Goal: Task Accomplishment & Management: Manage account settings

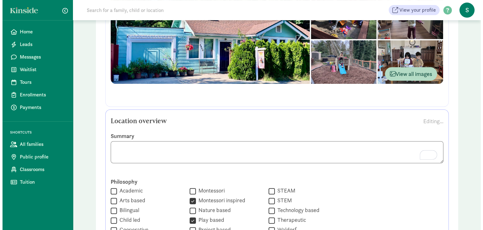
scroll to position [245, 0]
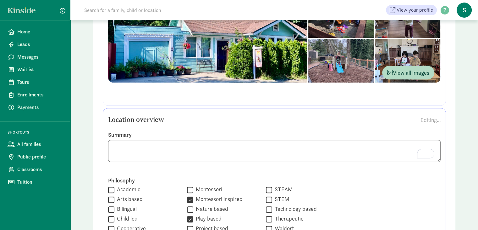
click at [421, 120] on div "Editing..." at bounding box center [431, 119] width 20 height 8
click at [445, 8] on span at bounding box center [445, 10] width 16 height 8
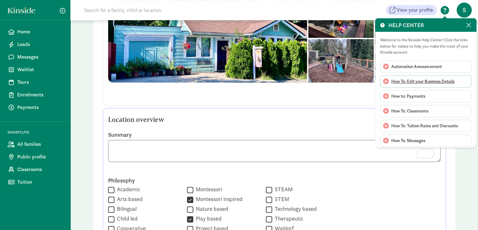
click at [444, 82] on span "How To: Edit your Business Details" at bounding box center [423, 81] width 63 height 7
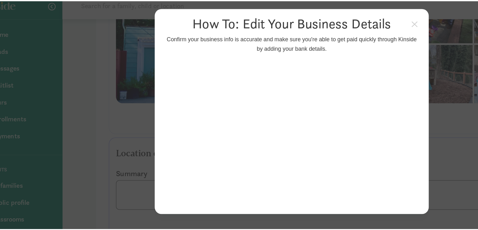
scroll to position [245, 0]
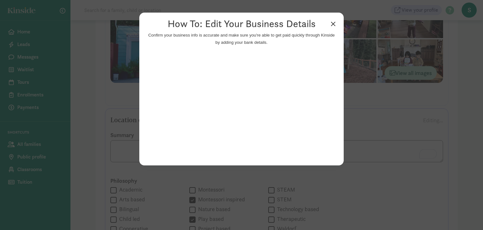
click at [332, 25] on link "×" at bounding box center [333, 23] width 11 height 11
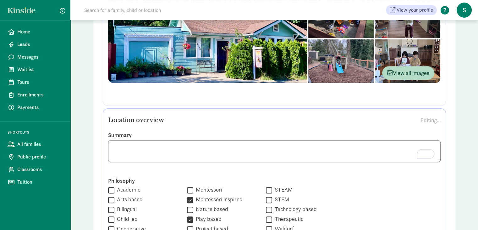
click at [449, 9] on span at bounding box center [445, 10] width 16 height 8
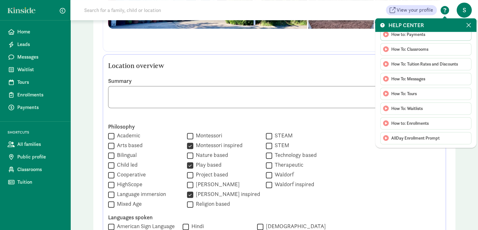
scroll to position [0, 0]
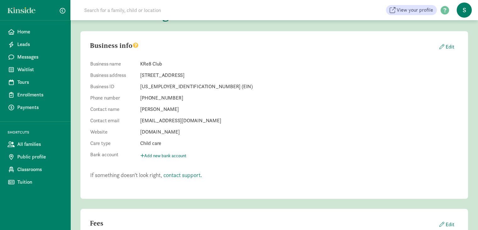
scroll to position [31, 0]
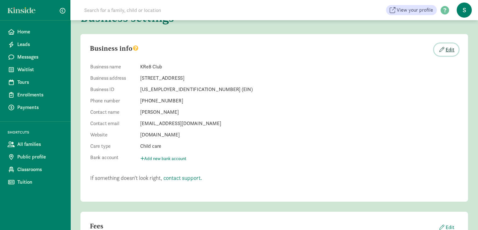
click at [442, 49] on icon at bounding box center [442, 50] width 8 height 8
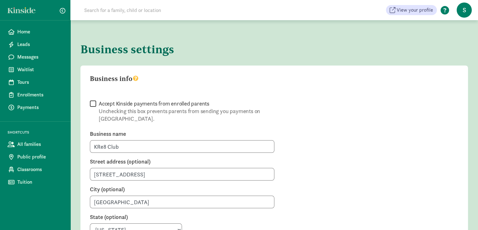
click at [447, 12] on span at bounding box center [445, 10] width 16 height 8
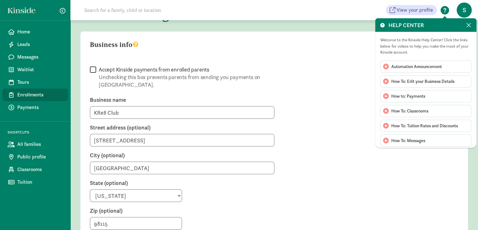
click at [35, 96] on span "Enrollments" at bounding box center [40, 95] width 46 height 8
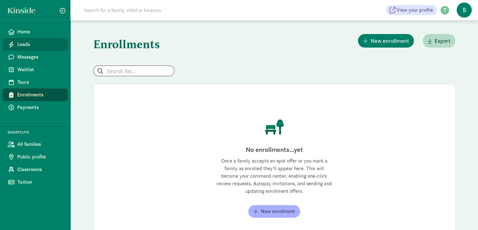
click at [26, 48] on link "Leads" at bounding box center [35, 44] width 65 height 13
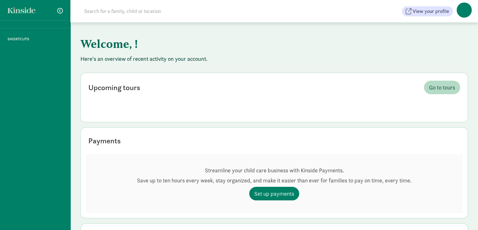
click at [29, 33] on div "SHORTCUTS" at bounding box center [35, 115] width 70 height 230
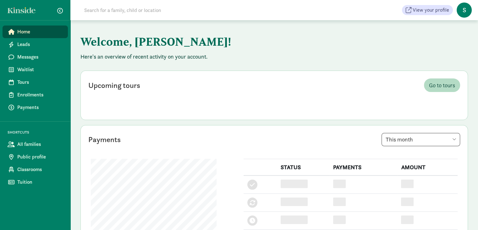
click at [29, 33] on span "Home" at bounding box center [40, 32] width 46 height 8
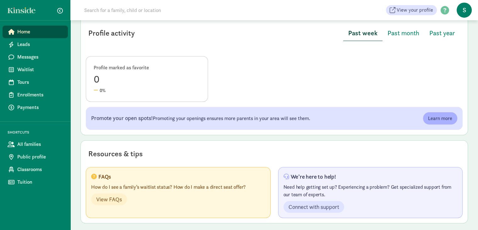
scroll to position [315, 0]
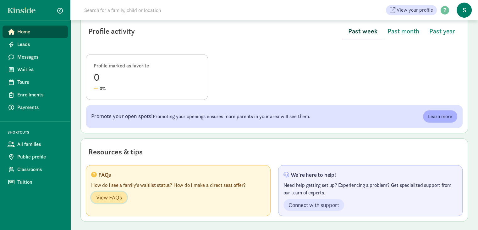
click at [117, 199] on span "View FAQs" at bounding box center [109, 197] width 26 height 8
click at [461, 11] on span "S" at bounding box center [464, 10] width 15 height 15
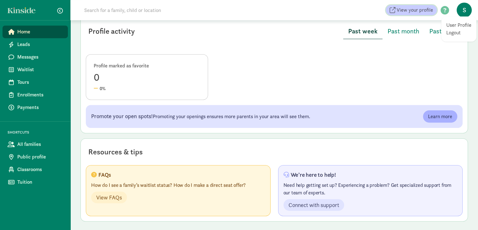
click at [417, 10] on span "View your profile" at bounding box center [415, 10] width 36 height 8
click at [418, 13] on span "View your profile" at bounding box center [415, 10] width 36 height 8
click at [464, 10] on span "S" at bounding box center [464, 10] width 15 height 15
click at [441, 12] on span at bounding box center [445, 10] width 16 height 8
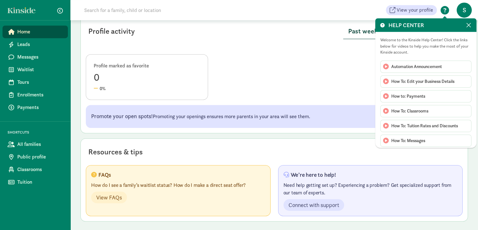
click at [327, 56] on div "Profile marked as favorite 0 0%" at bounding box center [274, 77] width 377 height 46
click at [291, 82] on div "Profile marked as favorite 0 0%" at bounding box center [274, 77] width 377 height 46
click at [135, 44] on div "Profile activity Past week Past month Past year" at bounding box center [274, 32] width 377 height 36
click at [146, 42] on div "Profile activity Past week Past month Past year" at bounding box center [274, 32] width 377 height 36
click at [107, 87] on div "0%" at bounding box center [147, 88] width 107 height 7
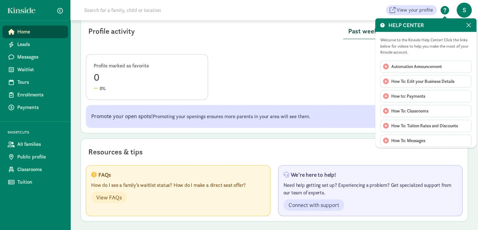
click at [250, 82] on div "Profile marked as favorite 0 0%" at bounding box center [274, 77] width 377 height 46
click at [464, 27] on div "HELP CENTER" at bounding box center [426, 25] width 101 height 14
click at [468, 26] on span at bounding box center [468, 25] width 5 height 7
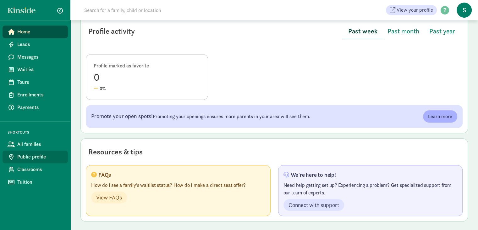
click at [50, 155] on span "Public profile" at bounding box center [40, 157] width 46 height 8
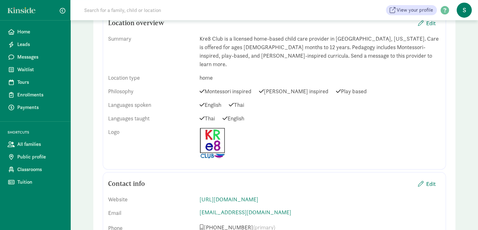
scroll to position [298, 0]
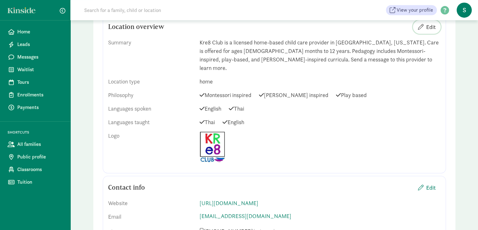
click at [429, 26] on span "Edit" at bounding box center [431, 27] width 9 height 8
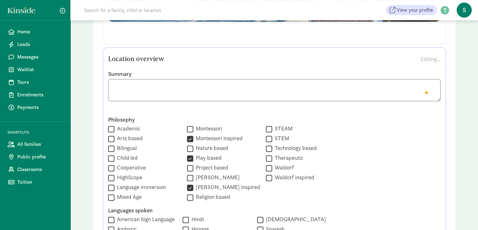
scroll to position [6, 0]
click at [169, 82] on textarea "To enrich screen reader interactions, please activate Accessibility in Grammarl…" at bounding box center [274, 90] width 333 height 22
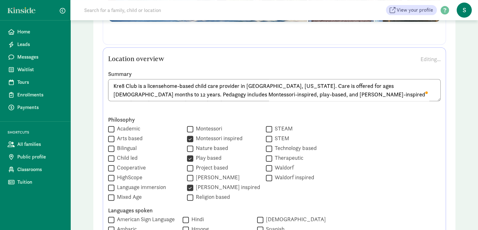
scroll to position [0, 0]
type textarea "Kre8 Club is a home-based child care provider in Seattle, Washington. Care is o…"
click at [233, 72] on label "Summary" at bounding box center [274, 74] width 333 height 8
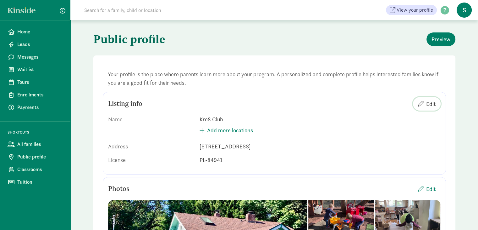
click at [421, 104] on span "button" at bounding box center [421, 104] width 6 height 6
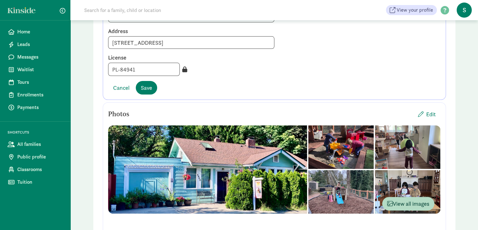
scroll to position [115, 0]
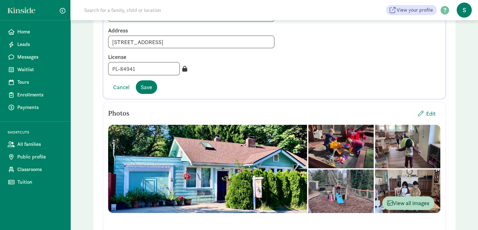
click at [182, 70] on icon at bounding box center [184, 69] width 5 height 6
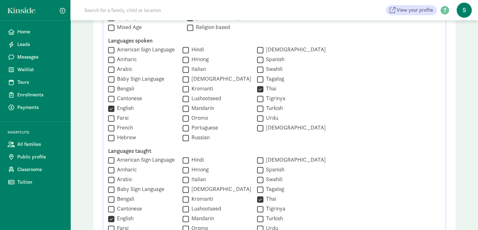
scroll to position [476, 0]
